Goal: Task Accomplishment & Management: Complete application form

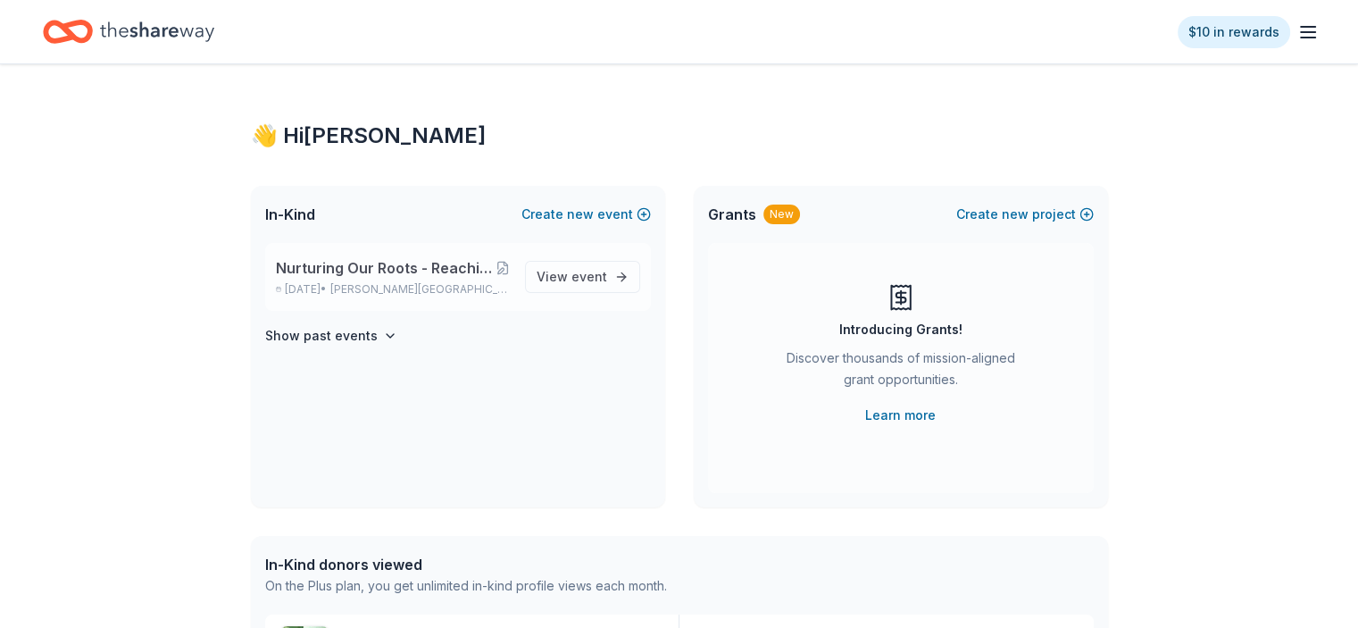
click at [333, 274] on span "Nurturing Our Roots - Reaching for the Sky Dougbe River School Gala 2025" at bounding box center [386, 267] width 220 height 21
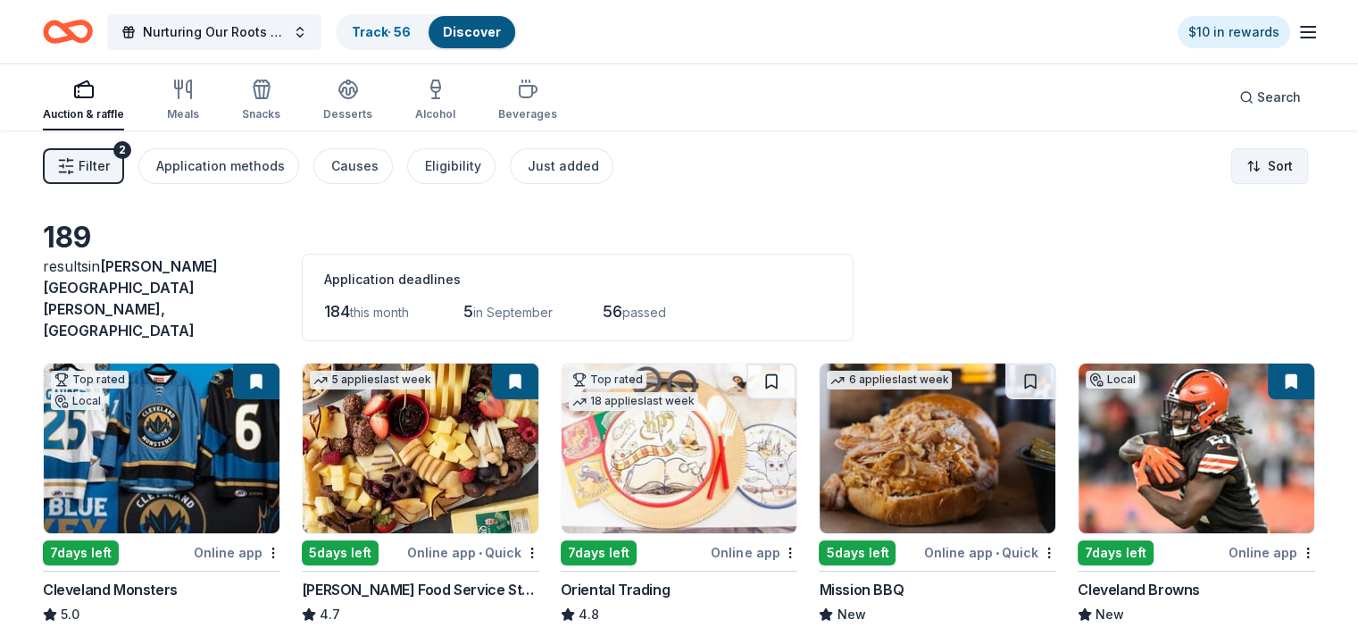
click at [1249, 163] on html "Nurturing Our Roots - Reaching for the Sky Dougbe River School Gala 2025 Track …" at bounding box center [679, 314] width 1358 height 628
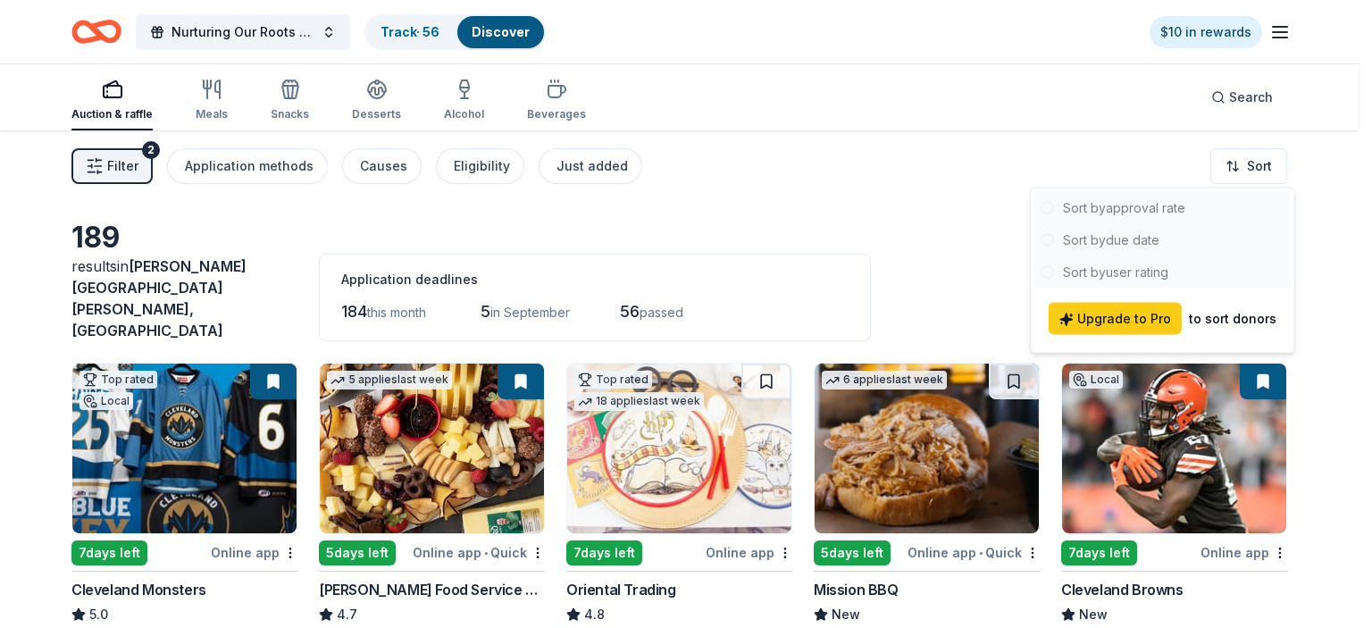
click at [954, 88] on html "Nurturing Our Roots - Reaching for the Sky Dougbe River School Gala 2025 Track …" at bounding box center [686, 314] width 1372 height 628
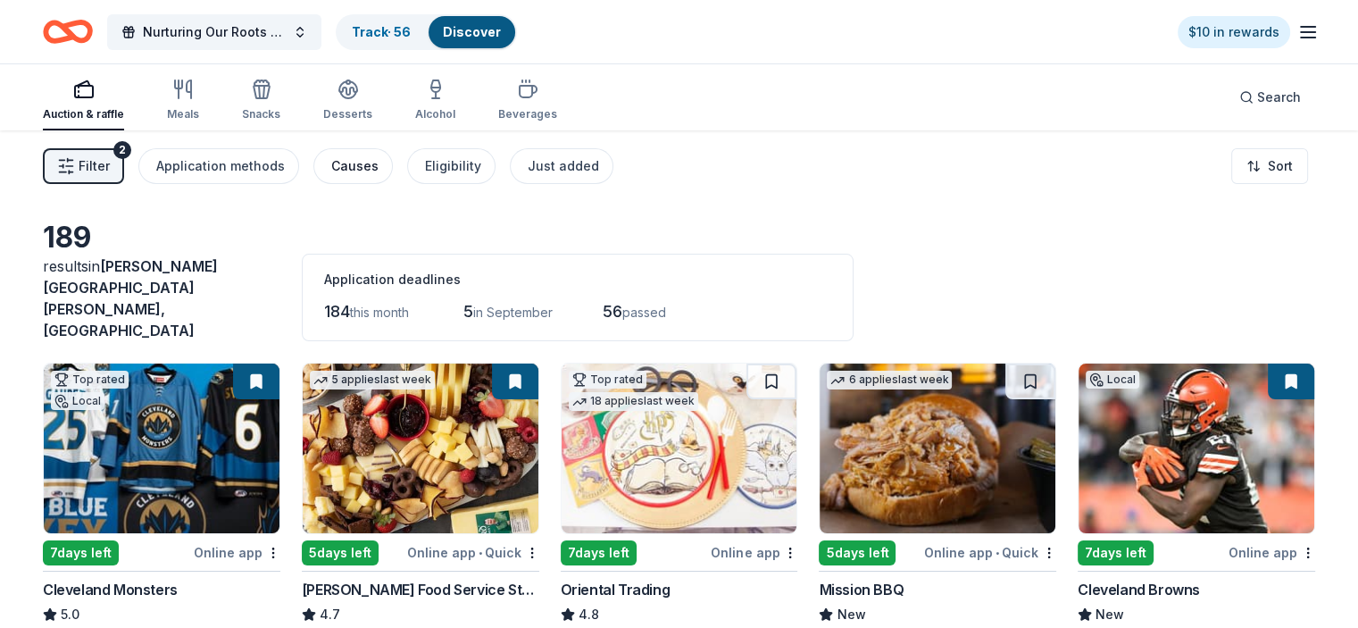
click at [379, 160] on div "Causes" at bounding box center [354, 165] width 47 height 21
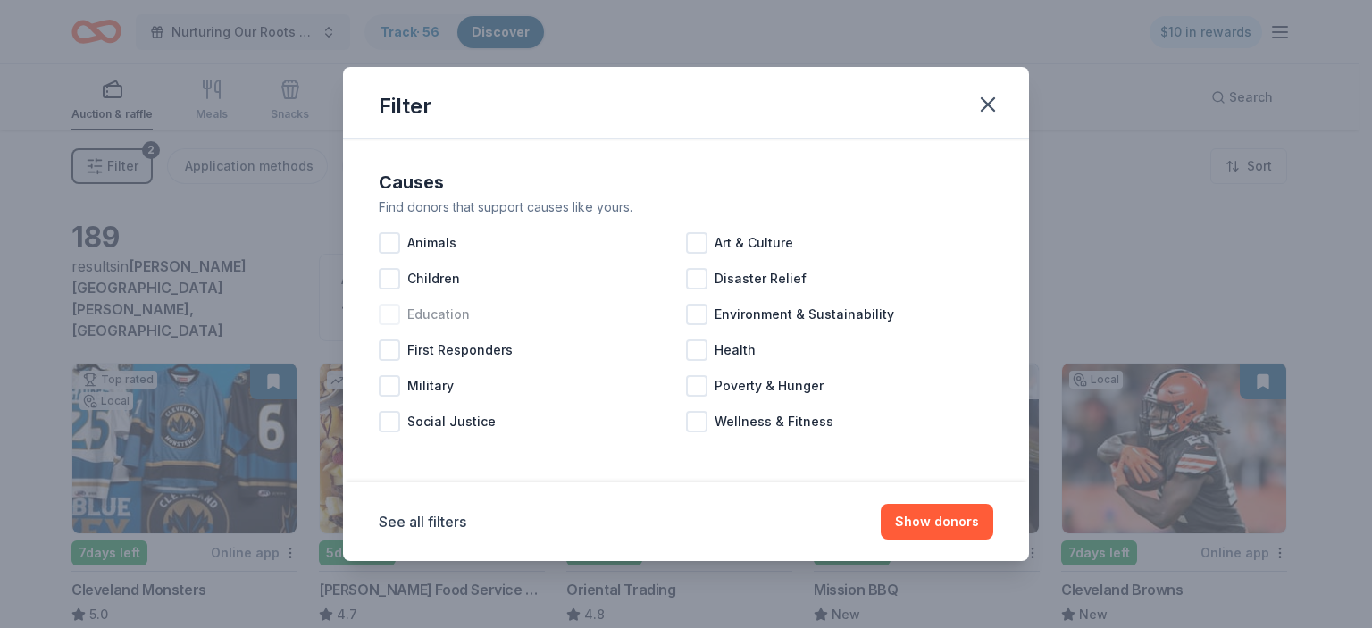
click at [391, 322] on div at bounding box center [389, 314] width 21 height 21
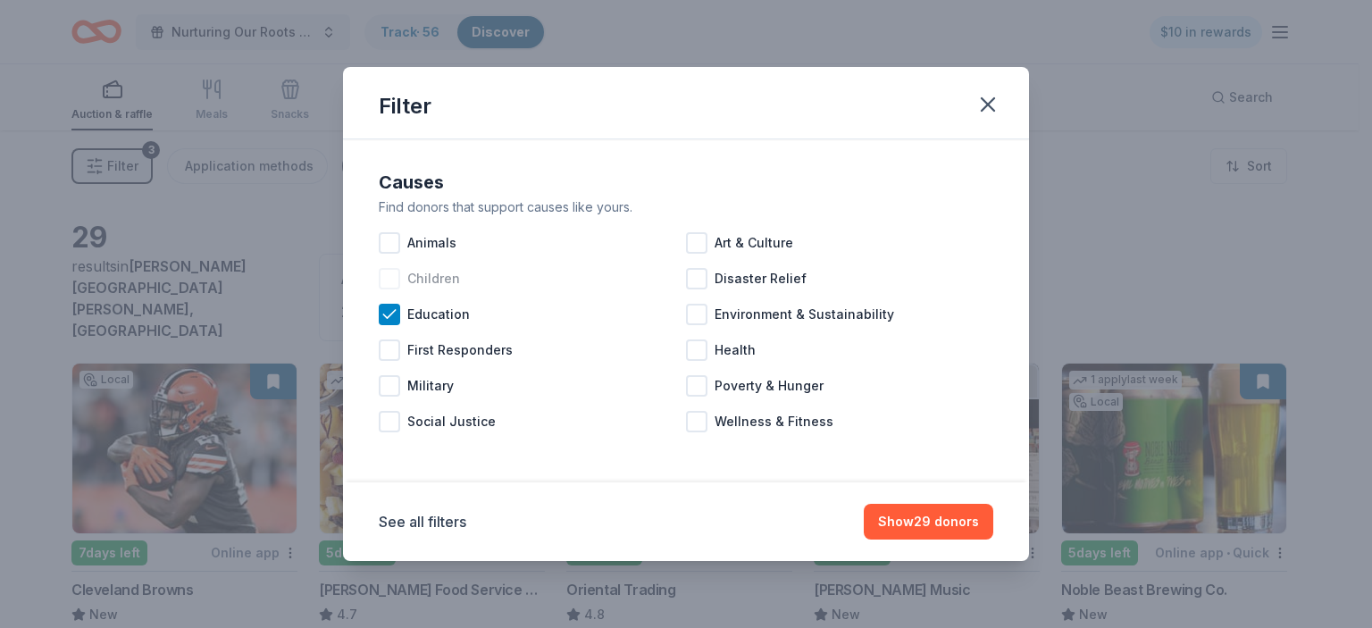
click at [386, 278] on div at bounding box center [389, 278] width 21 height 21
click at [698, 386] on div at bounding box center [696, 385] width 21 height 21
click at [916, 522] on button "Show 52 donors" at bounding box center [929, 522] width 129 height 36
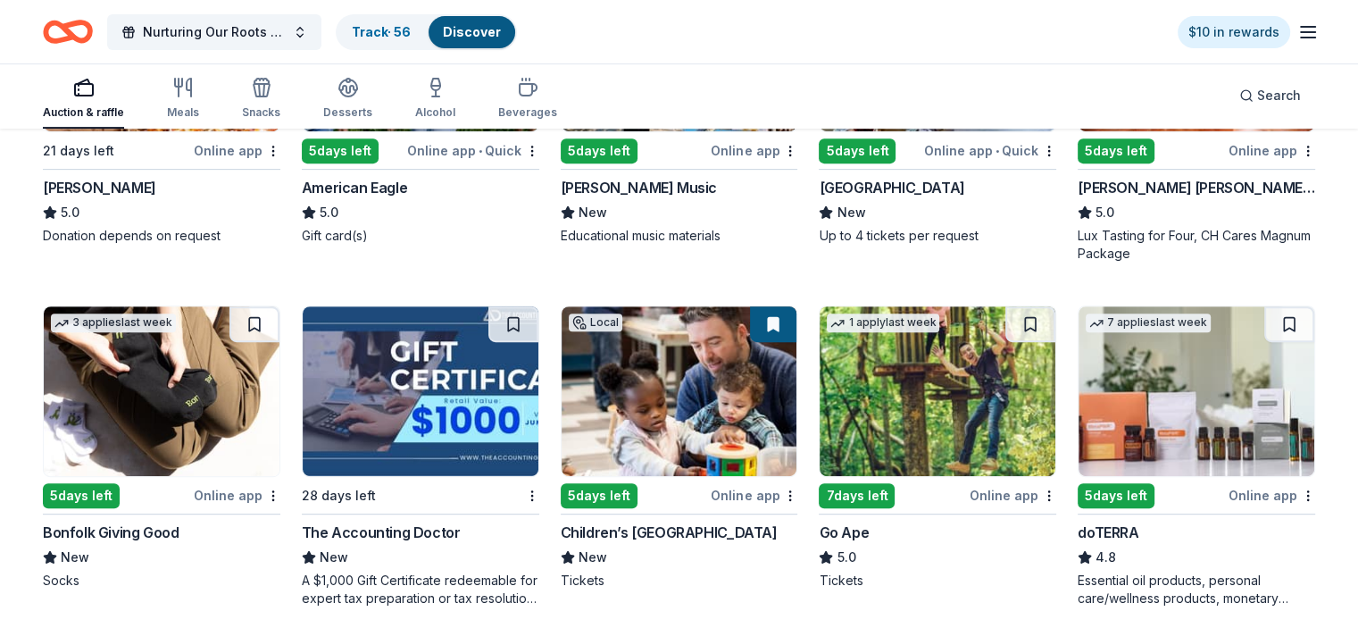
scroll to position [737, 0]
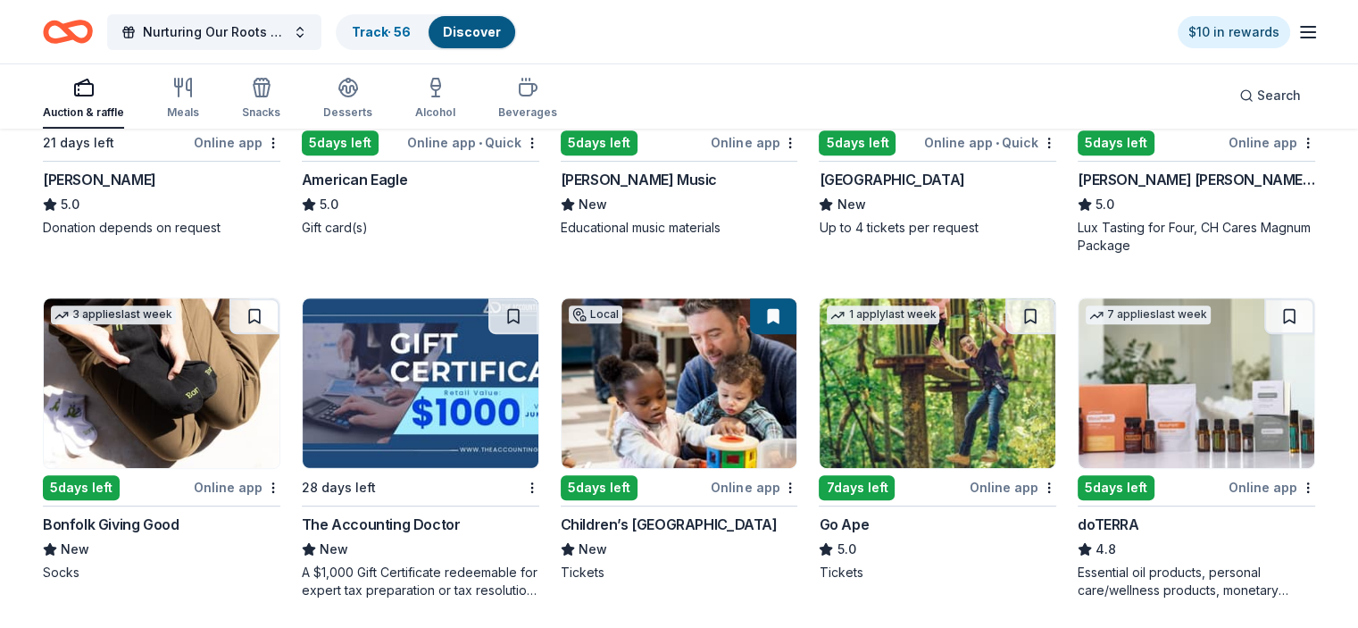
click at [1132, 357] on img at bounding box center [1197, 383] width 236 height 170
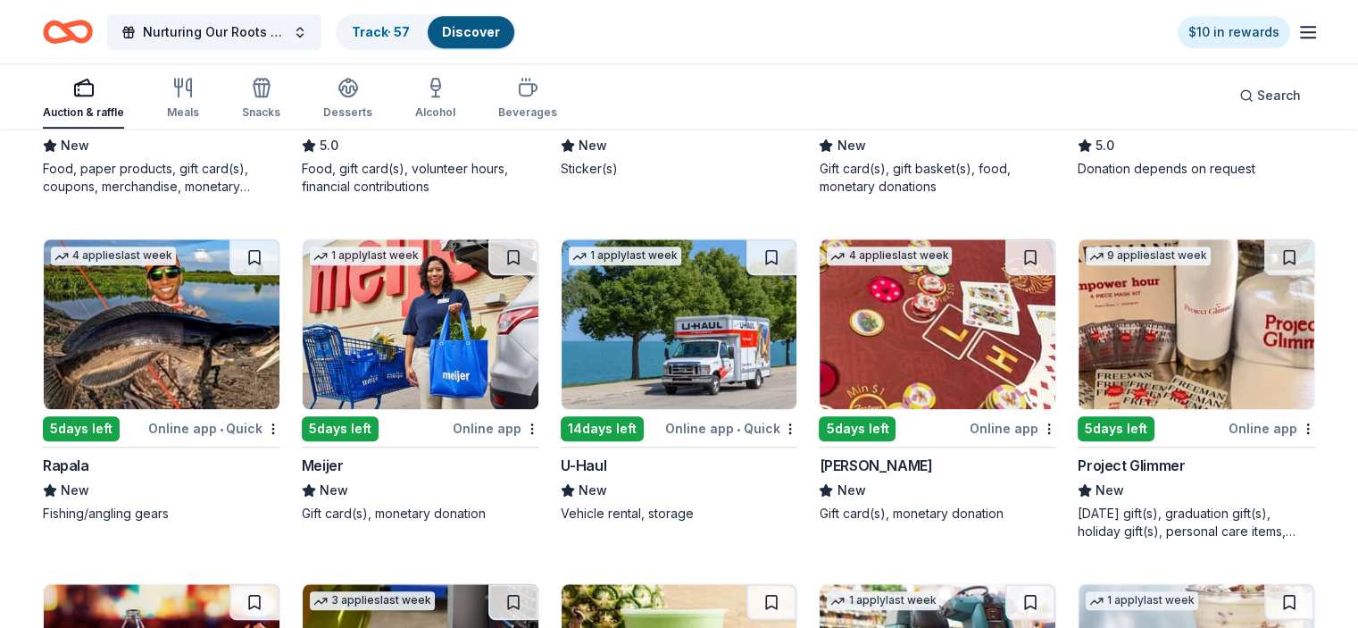
scroll to position [1488, 0]
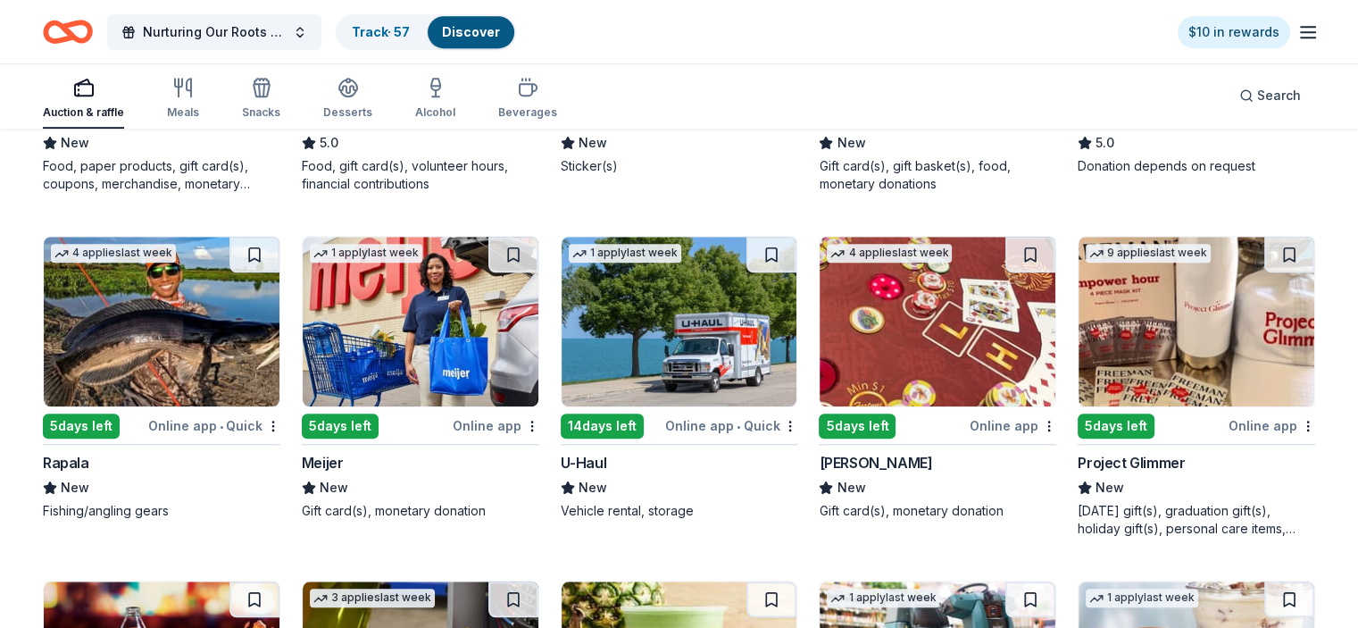
click at [1149, 313] on img at bounding box center [1197, 322] width 236 height 170
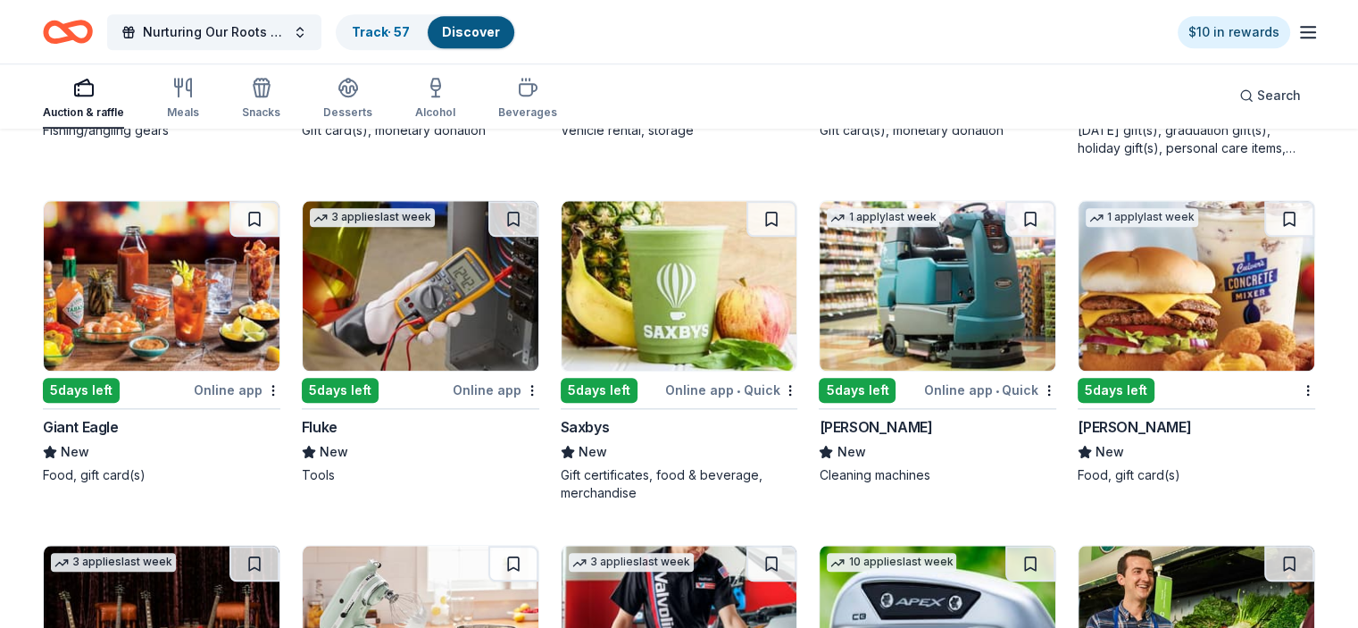
scroll to position [1872, 0]
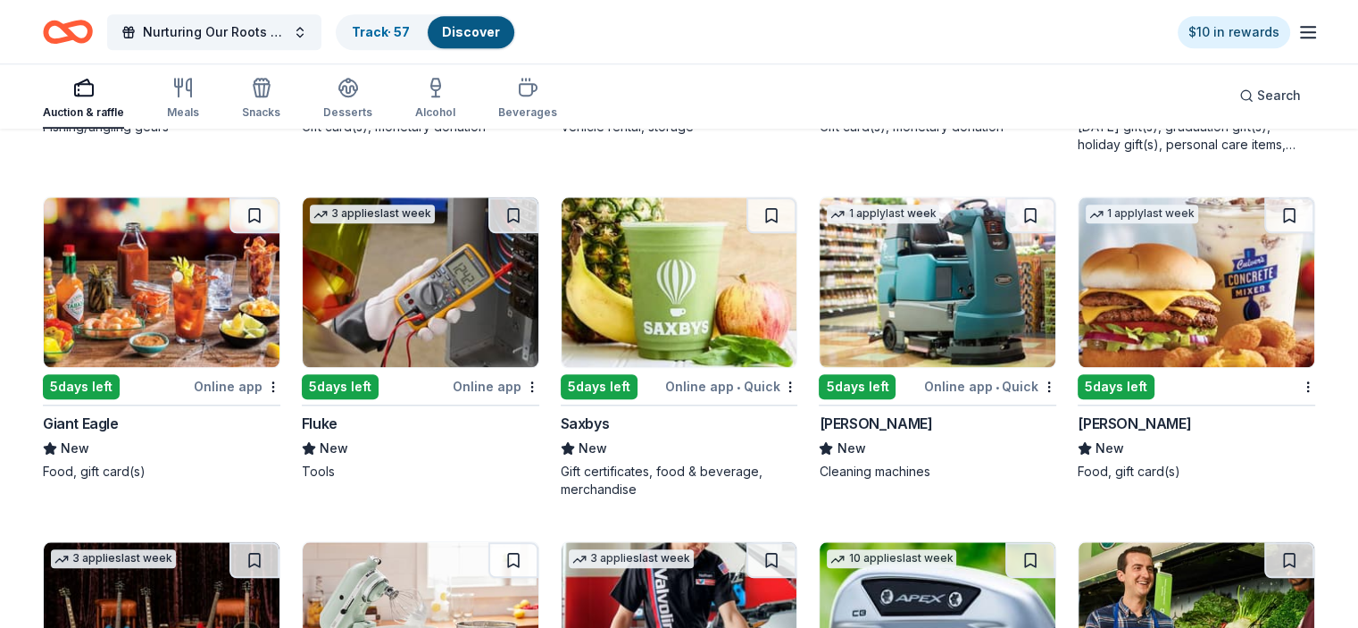
click at [1160, 263] on img at bounding box center [1197, 282] width 236 height 170
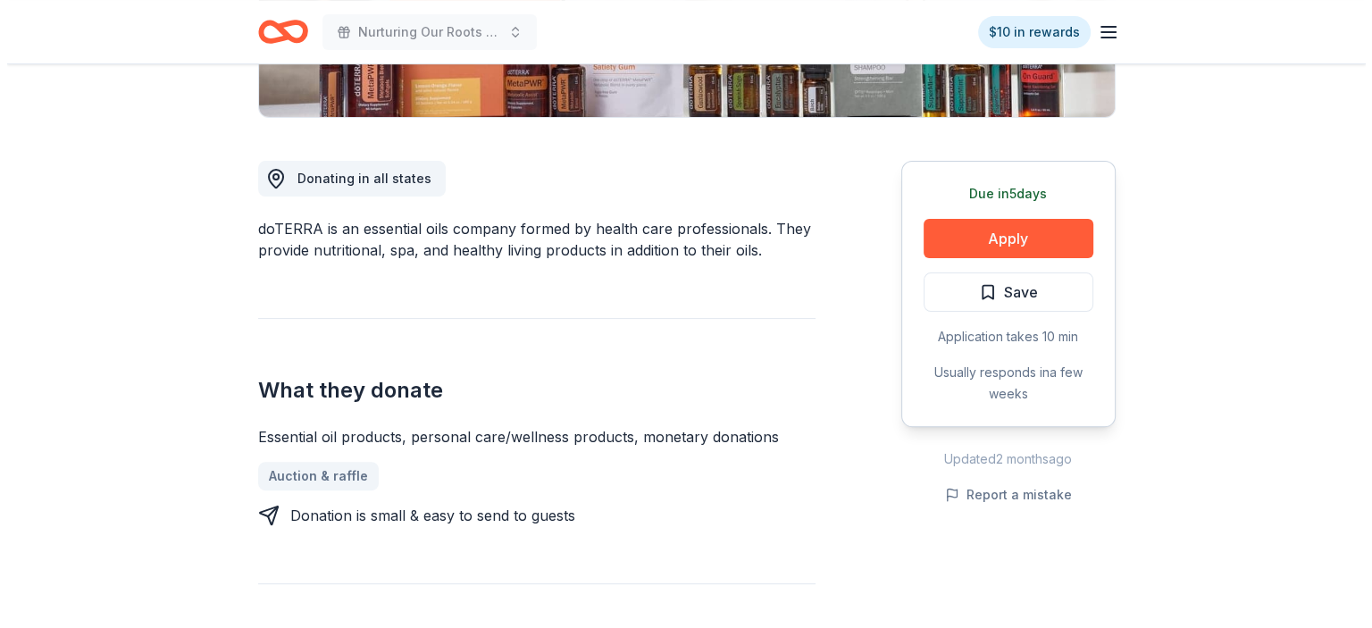
scroll to position [432, 0]
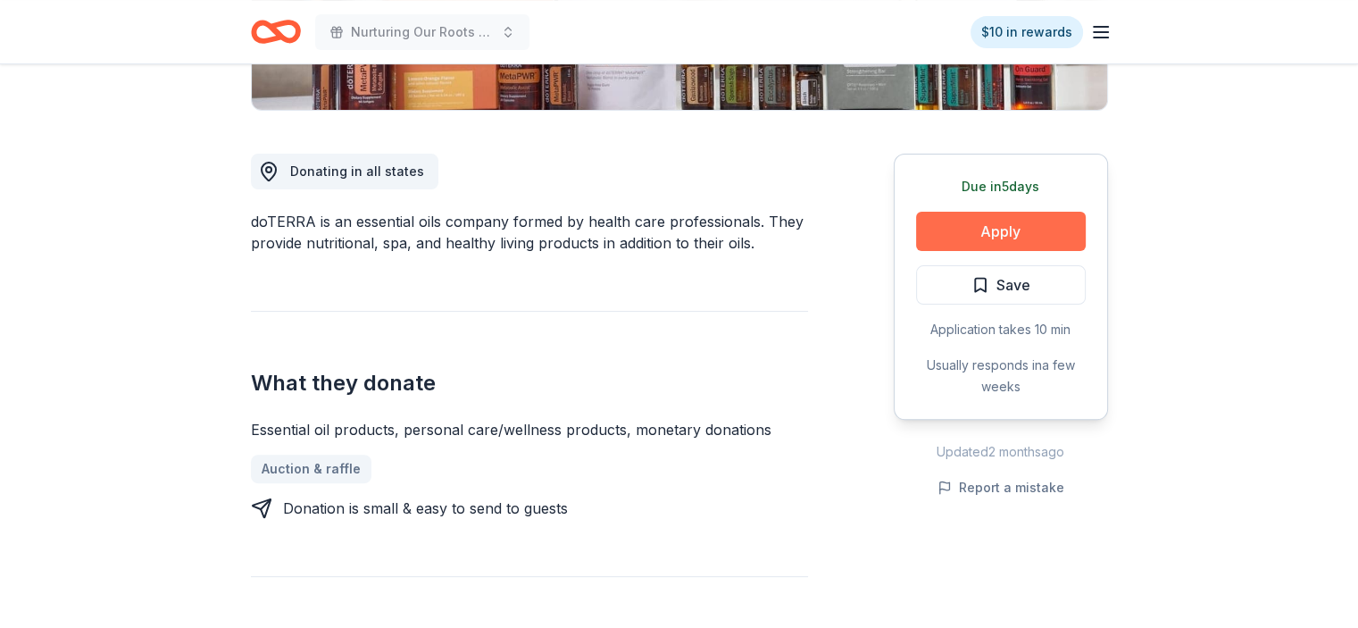
click at [1015, 224] on button "Apply" at bounding box center [1001, 231] width 170 height 39
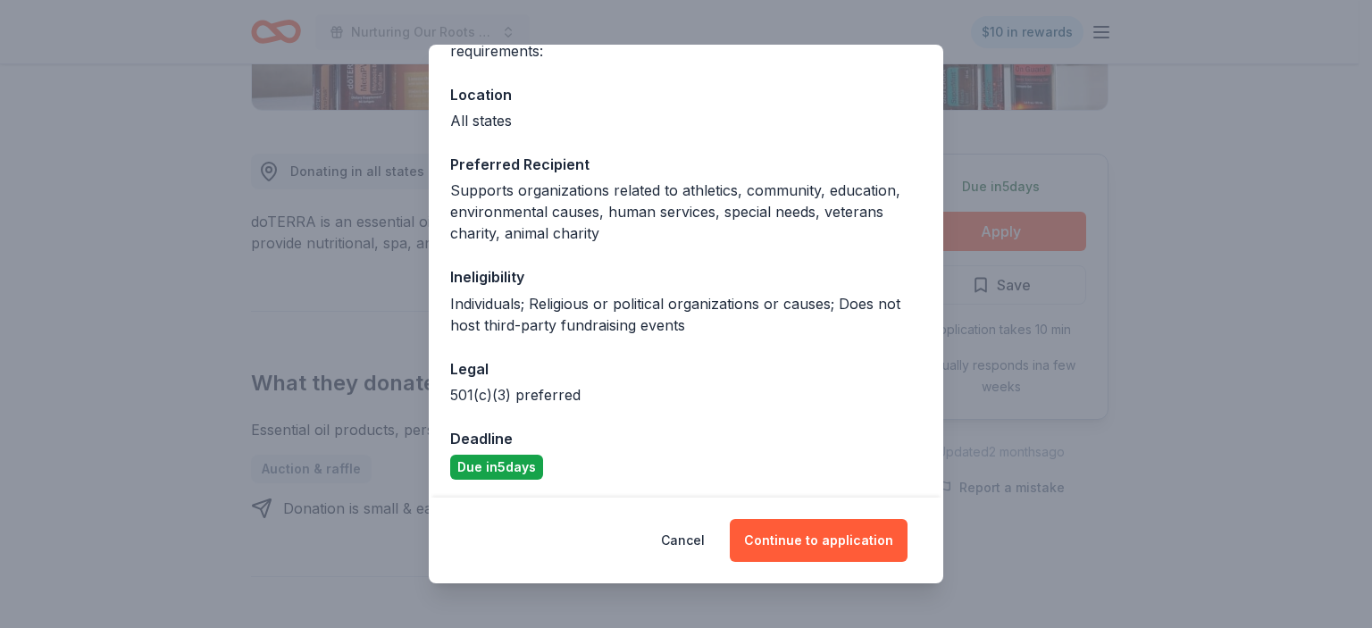
scroll to position [179, 0]
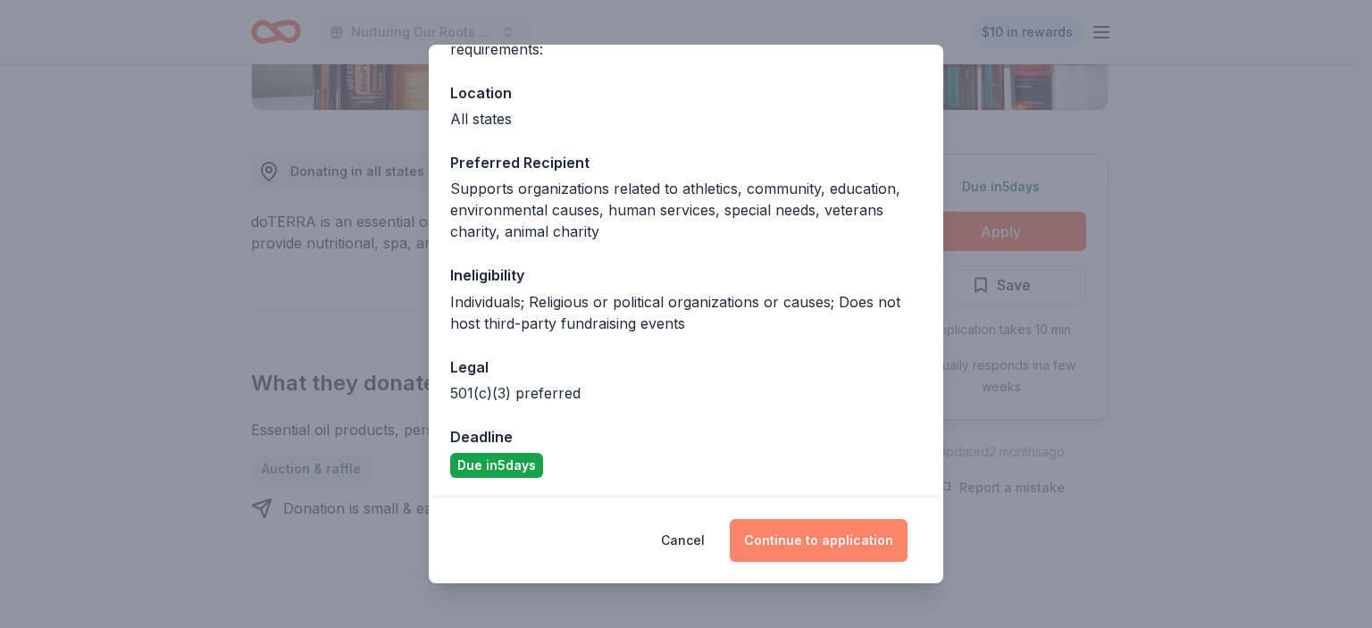
click at [798, 536] on button "Continue to application" at bounding box center [819, 540] width 178 height 43
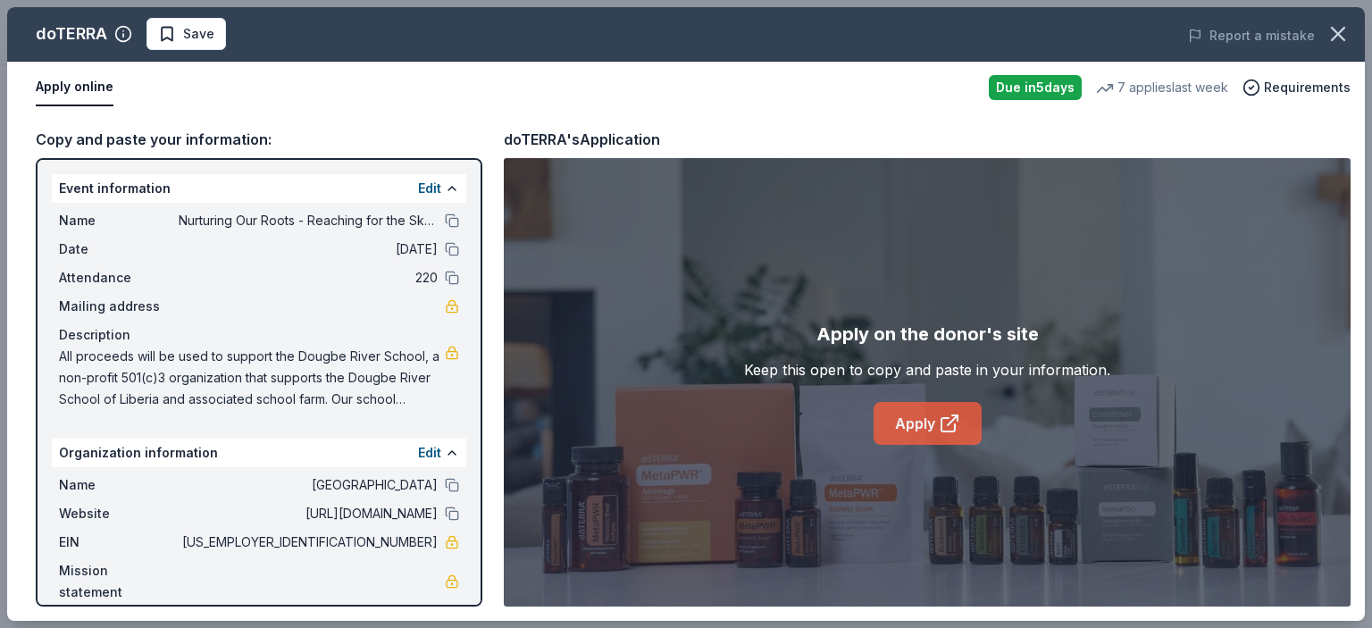
click at [900, 417] on link "Apply" at bounding box center [927, 423] width 108 height 43
click at [207, 23] on span "Save" at bounding box center [198, 33] width 31 height 21
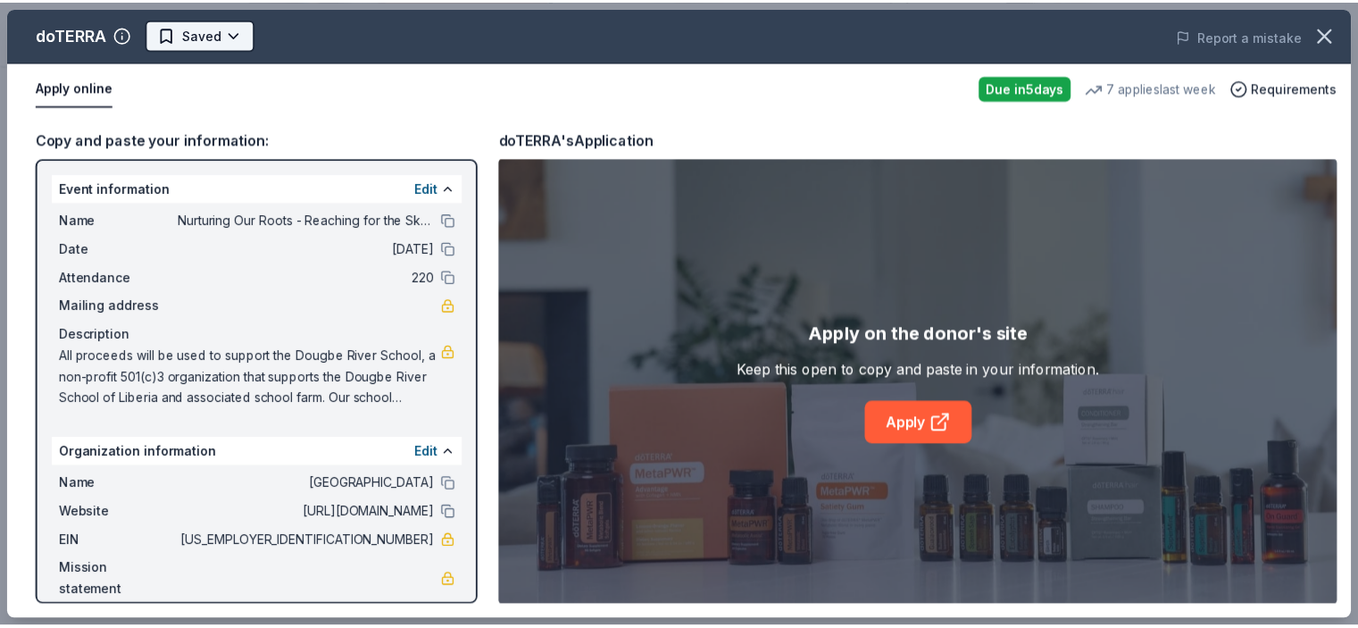
scroll to position [0, 0]
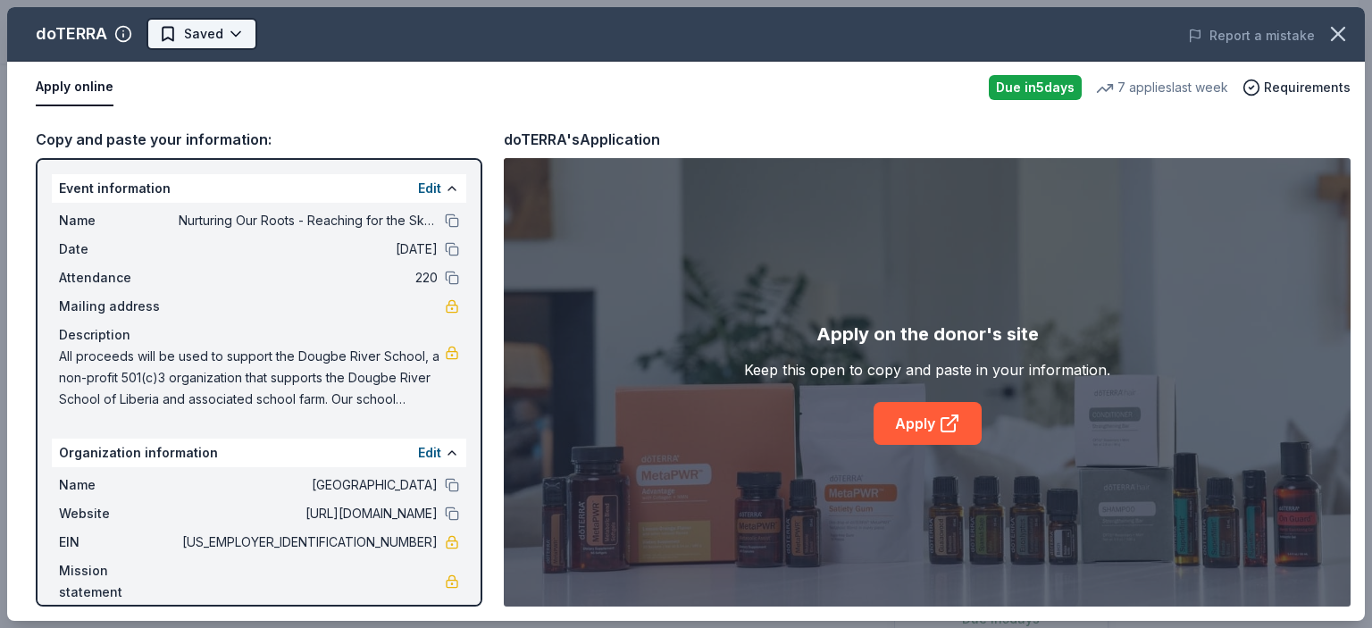
click at [232, 41] on html "Nurturing Our Roots - Reaching for the Sky Dougbe River School Gala 2025 $10 in…" at bounding box center [686, 314] width 1372 height 628
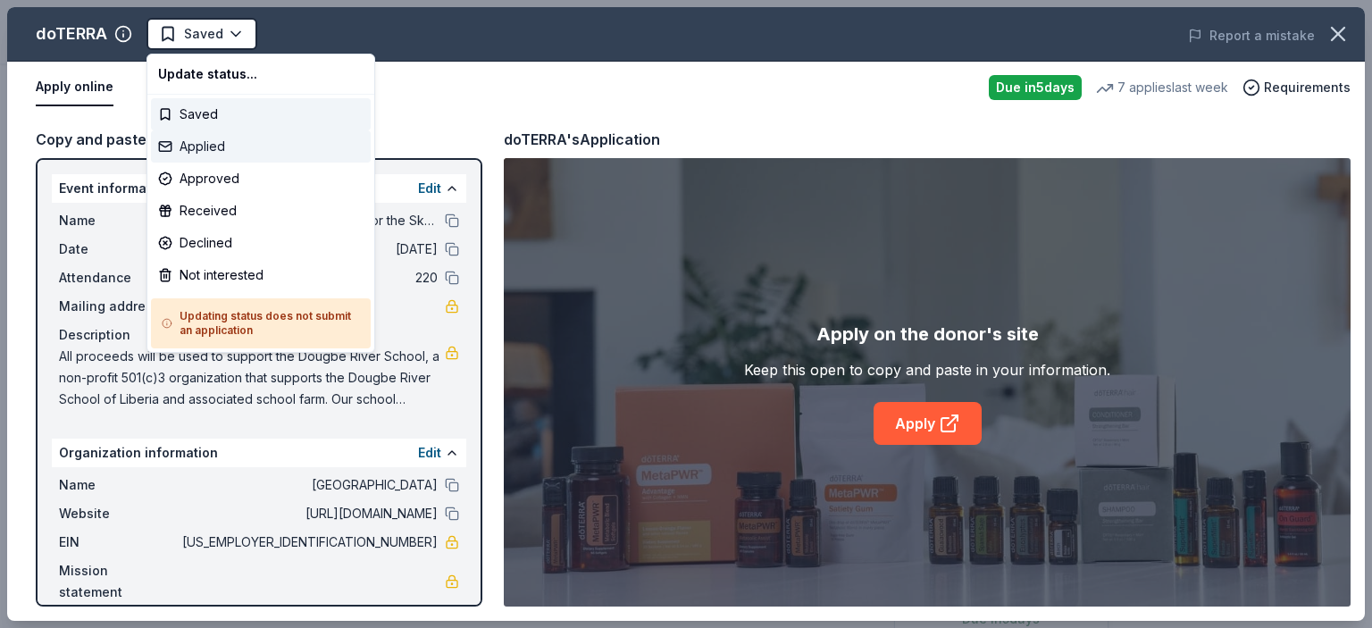
click at [211, 144] on div "Applied" at bounding box center [261, 146] width 220 height 32
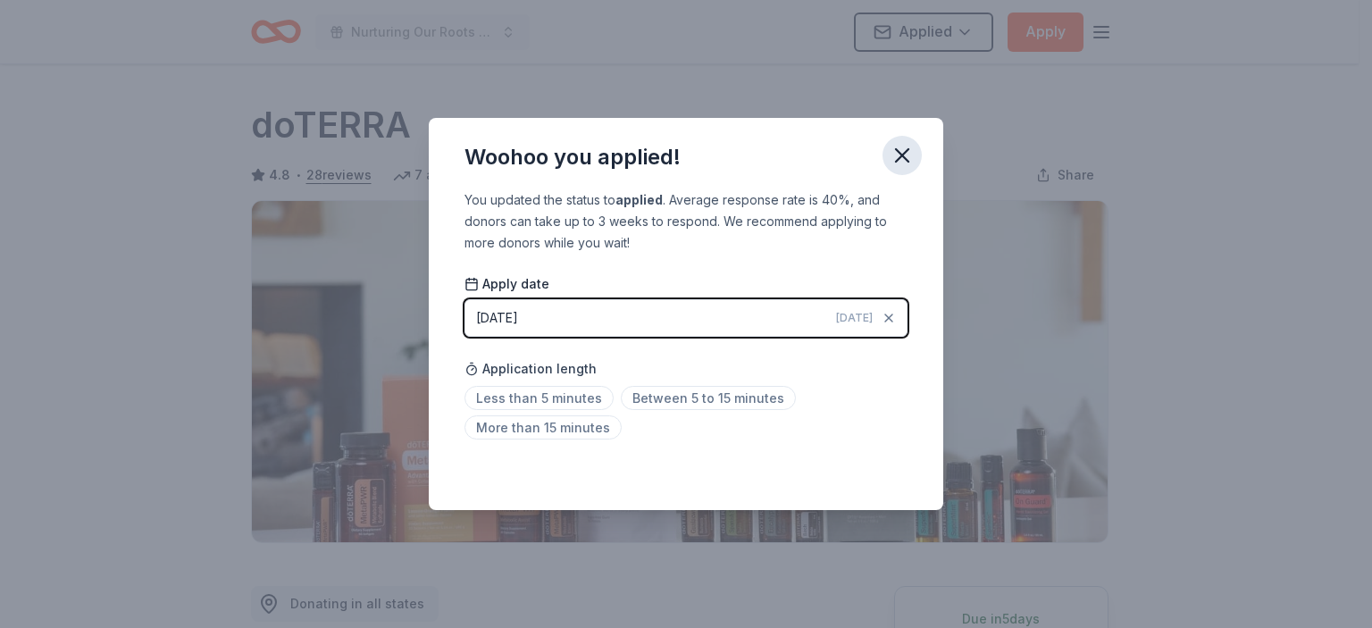
click at [907, 154] on icon "button" at bounding box center [902, 155] width 25 height 25
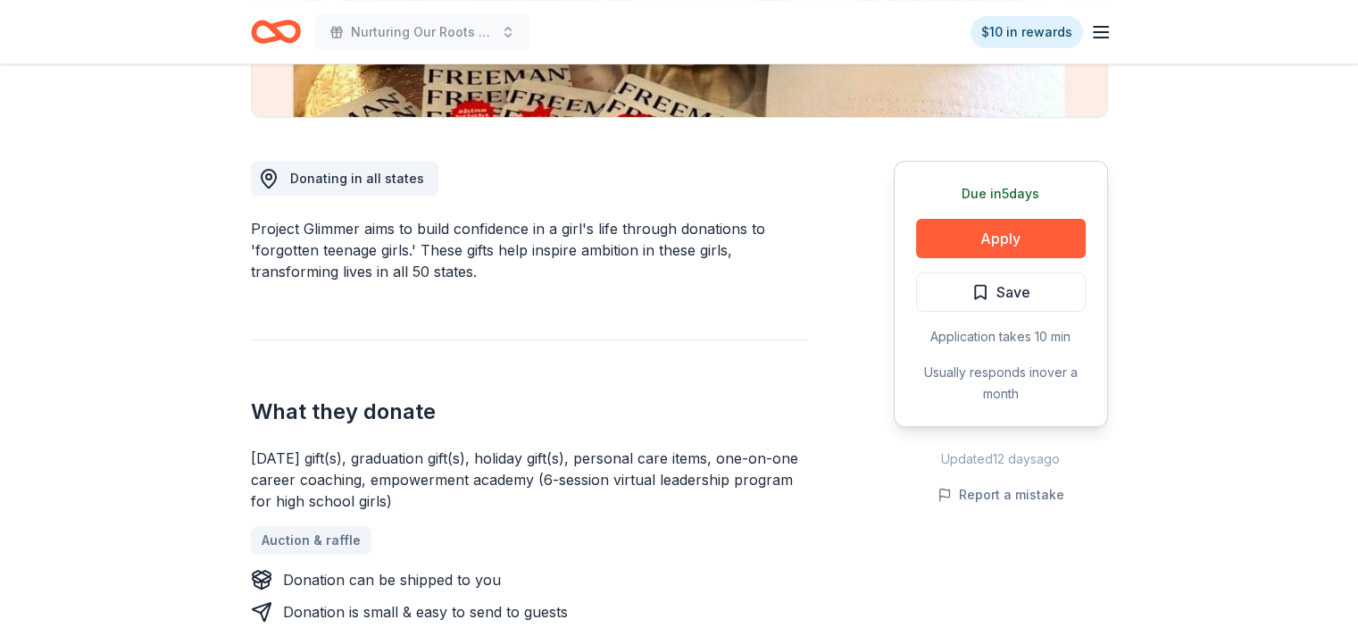
scroll to position [432, 0]
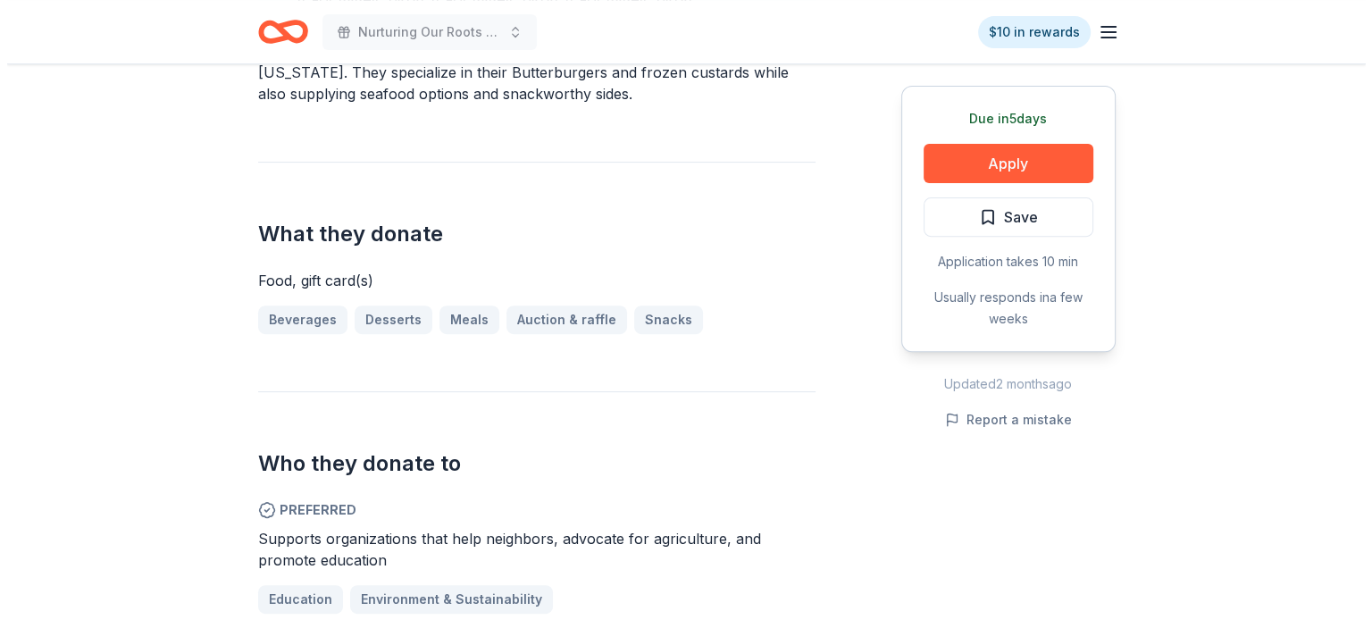
scroll to position [649, 0]
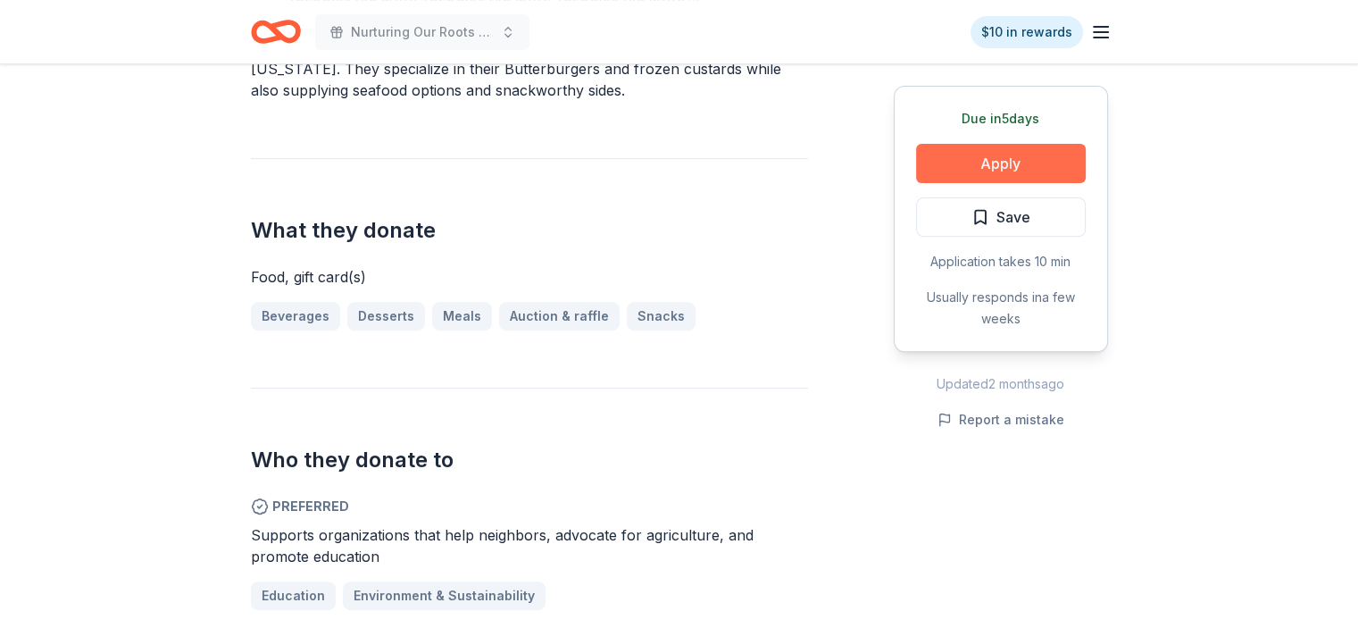
click at [995, 162] on button "Apply" at bounding box center [1001, 163] width 170 height 39
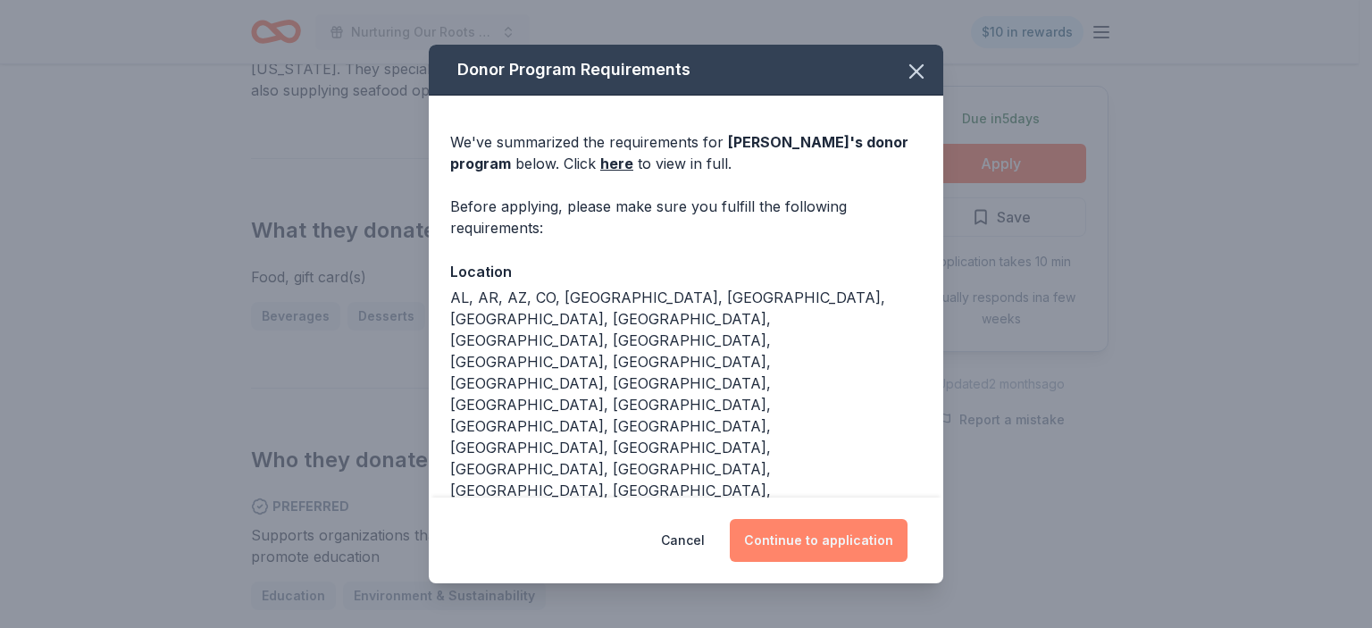
click at [825, 542] on button "Continue to application" at bounding box center [819, 540] width 178 height 43
